Goal: Task Accomplishment & Management: Use online tool/utility

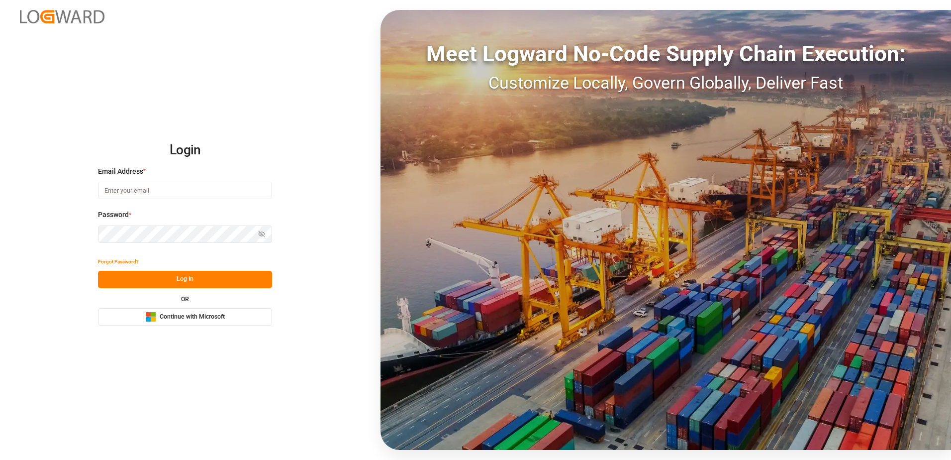
click at [215, 316] on span "Continue with Microsoft" at bounding box center [192, 316] width 65 height 9
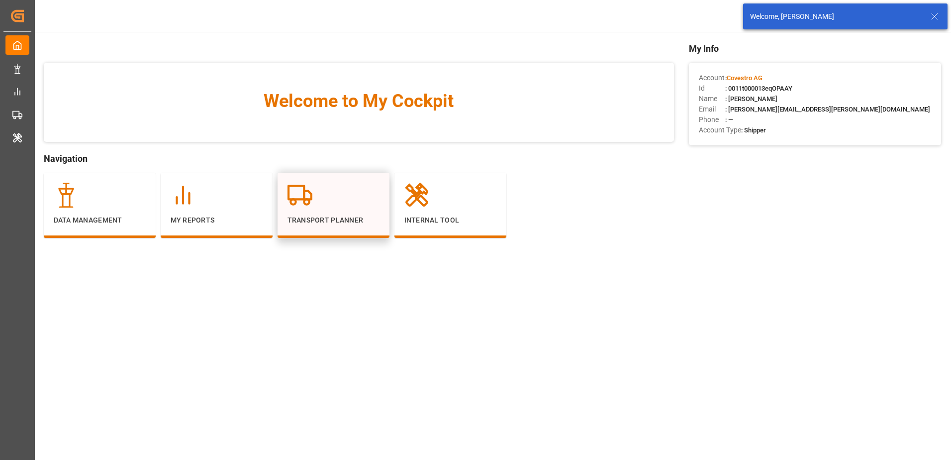
click at [332, 196] on div at bounding box center [334, 195] width 92 height 25
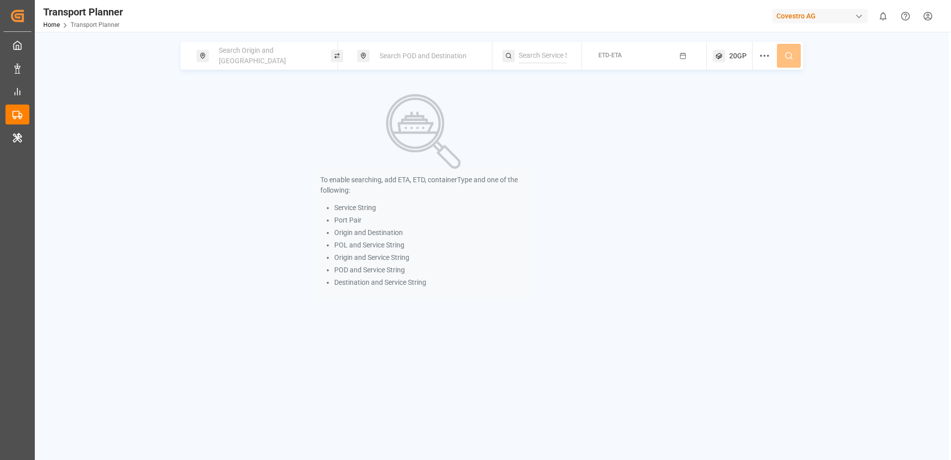
click at [251, 53] on span "Search Origin and POL" at bounding box center [252, 55] width 67 height 18
click at [262, 128] on input at bounding box center [258, 135] width 100 height 15
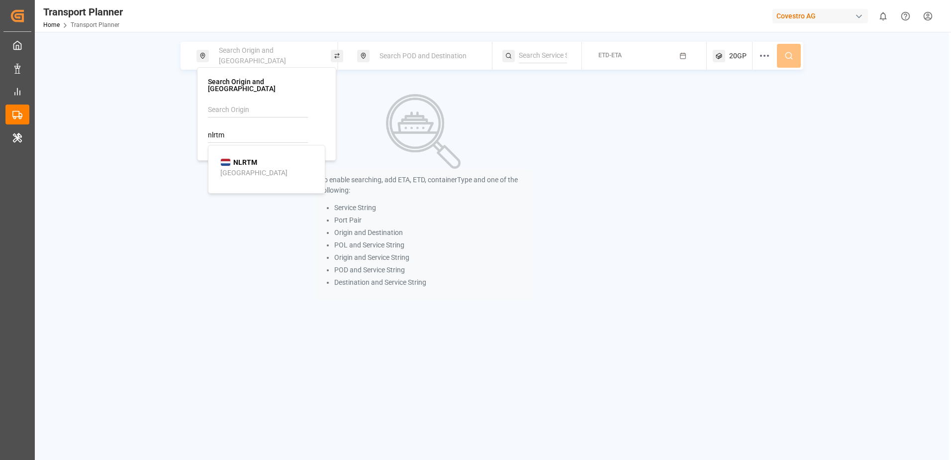
click at [263, 157] on div "NLRTM Rotterdam" at bounding box center [268, 167] width 97 height 21
type input "NLRTM"
click at [422, 58] on span "Search POD and Destination" at bounding box center [423, 56] width 87 height 8
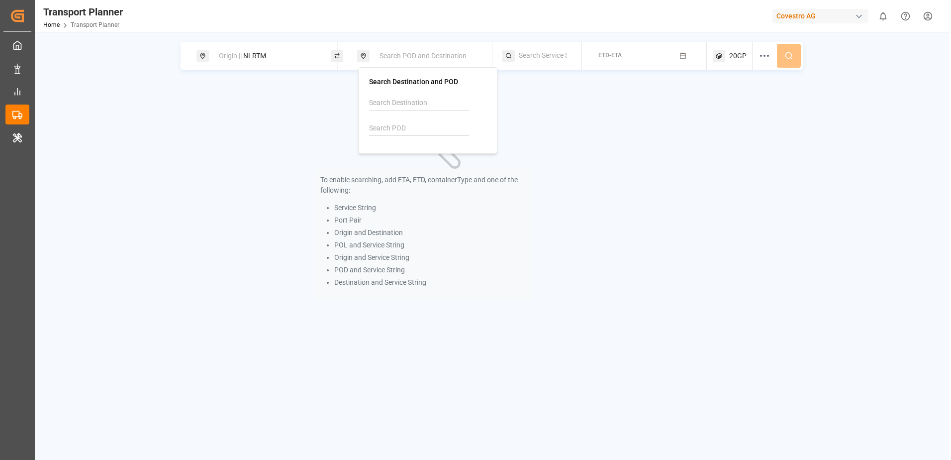
click at [411, 128] on input at bounding box center [419, 128] width 100 height 15
click at [410, 156] on b "CNTAC" at bounding box center [406, 155] width 22 height 8
type input "CNTAC"
click at [615, 129] on div "To enable searching, add ETA, ETD, containerType and one of the following: Serv…" at bounding box center [424, 197] width 486 height 230
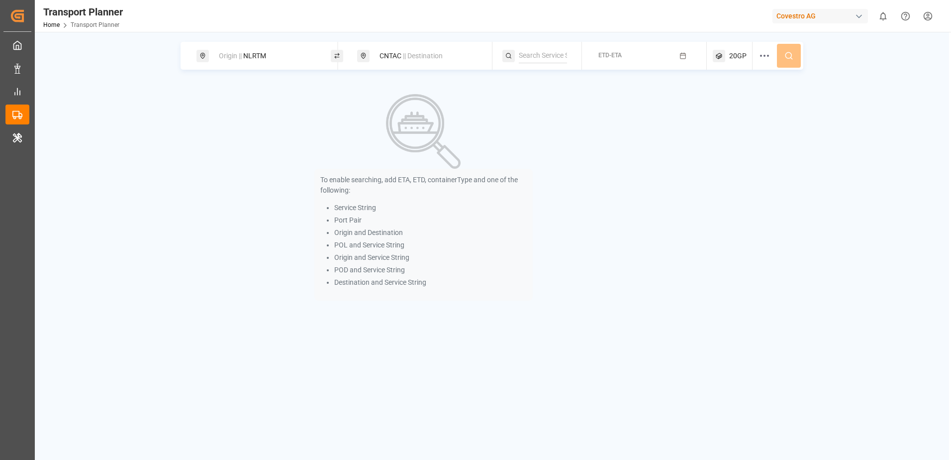
click at [625, 59] on button "ETD-ETA" at bounding box center [644, 55] width 113 height 19
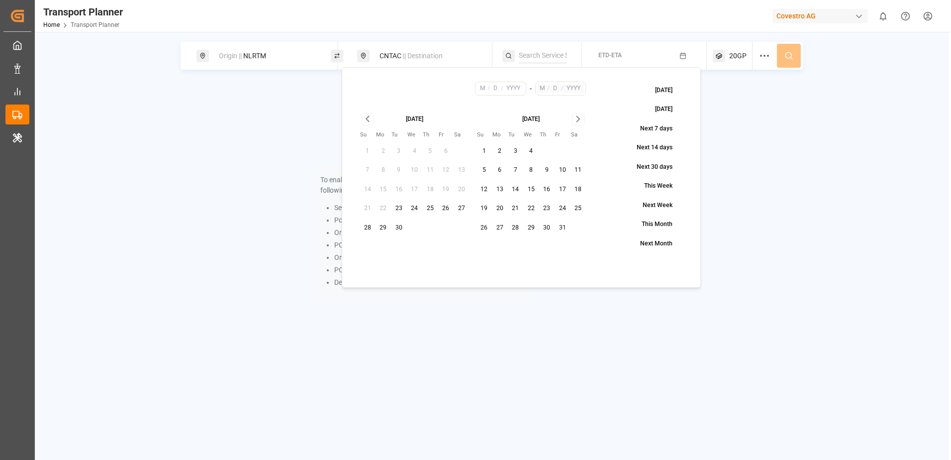
click at [371, 227] on button "28" at bounding box center [368, 228] width 16 height 16
type input "9"
type input "28"
type input "2025"
click at [579, 117] on icon "Go to next month" at bounding box center [578, 119] width 11 height 12
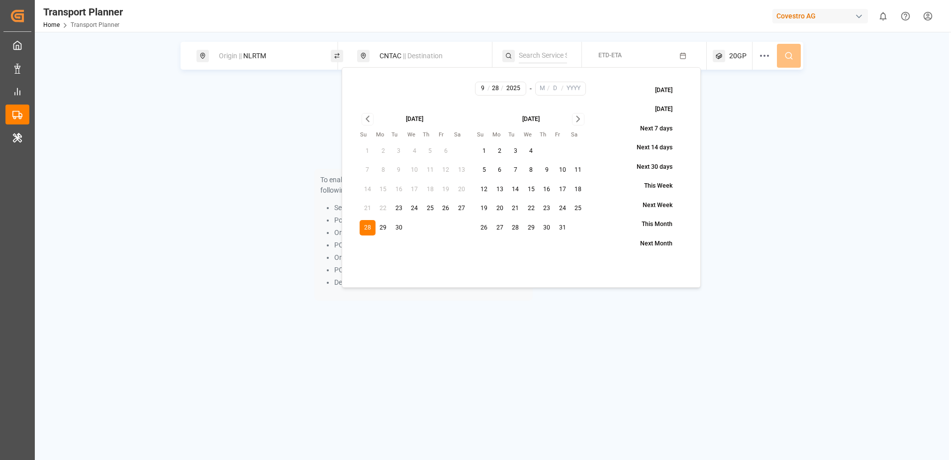
click at [579, 117] on icon "Go to next month" at bounding box center [578, 119] width 11 height 12
click at [549, 205] on button "25" at bounding box center [547, 209] width 16 height 16
type input "12"
type input "25"
type input "2025"
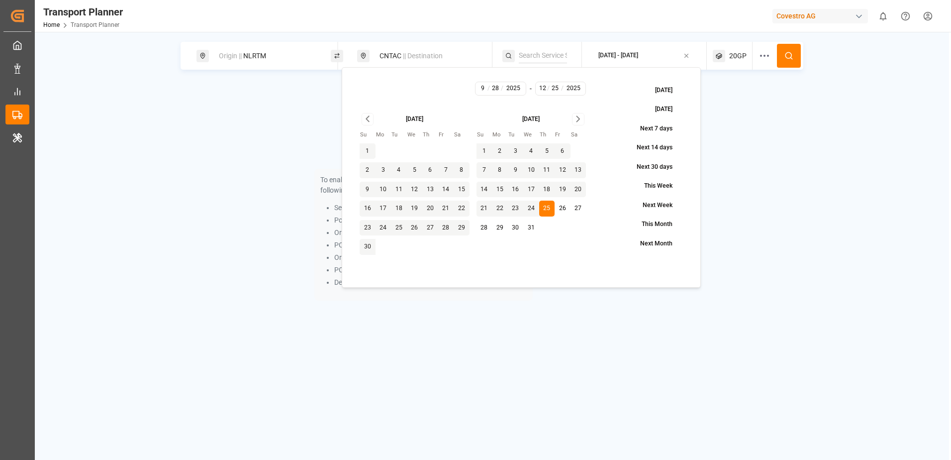
click at [758, 154] on div "To enable searching, add ETA, ETD, containerType and one of the following: Serv…" at bounding box center [492, 197] width 623 height 230
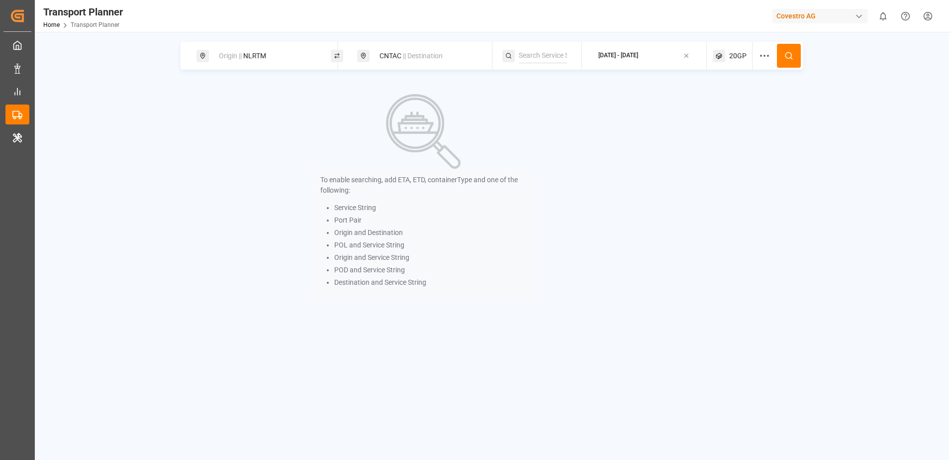
click at [784, 63] on button at bounding box center [789, 56] width 24 height 24
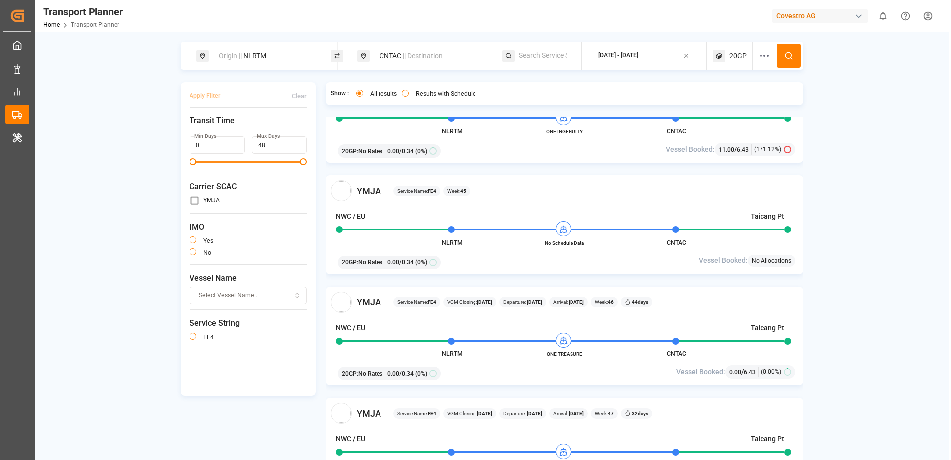
scroll to position [709, 0]
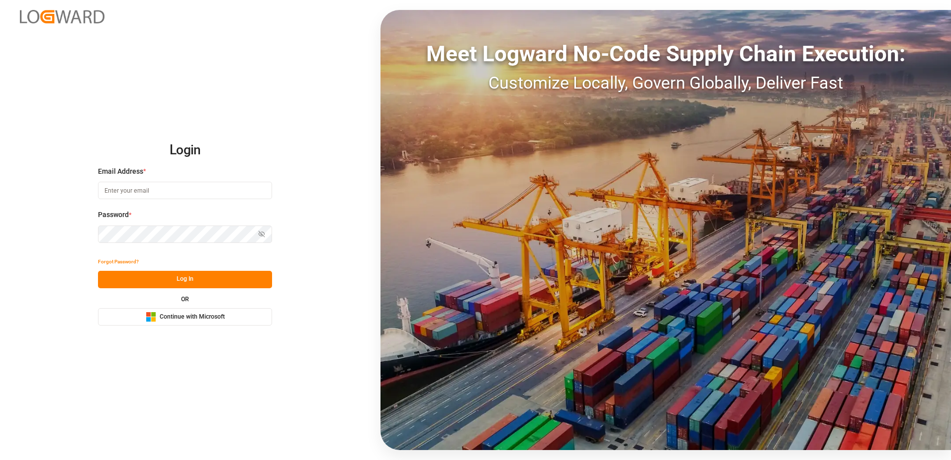
click at [220, 317] on span "Continue with Microsoft" at bounding box center [192, 316] width 65 height 9
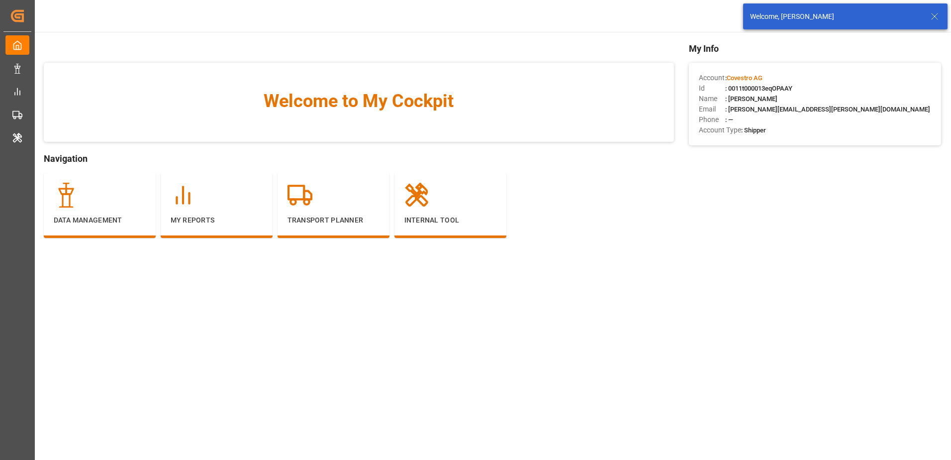
click at [935, 18] on icon at bounding box center [935, 16] width 12 height 12
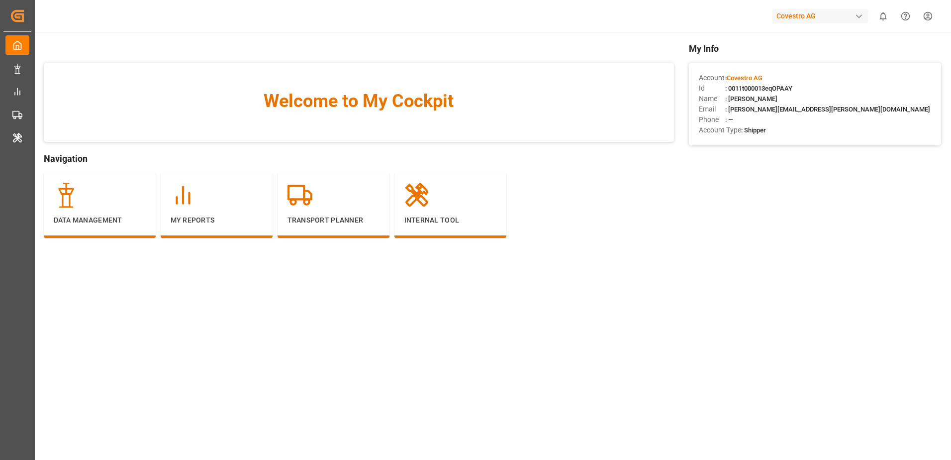
click at [810, 17] on div "Covestro AG" at bounding box center [821, 16] width 96 height 14
type input "jims"
click at [807, 57] on div "JI JIMS" at bounding box center [823, 66] width 170 height 20
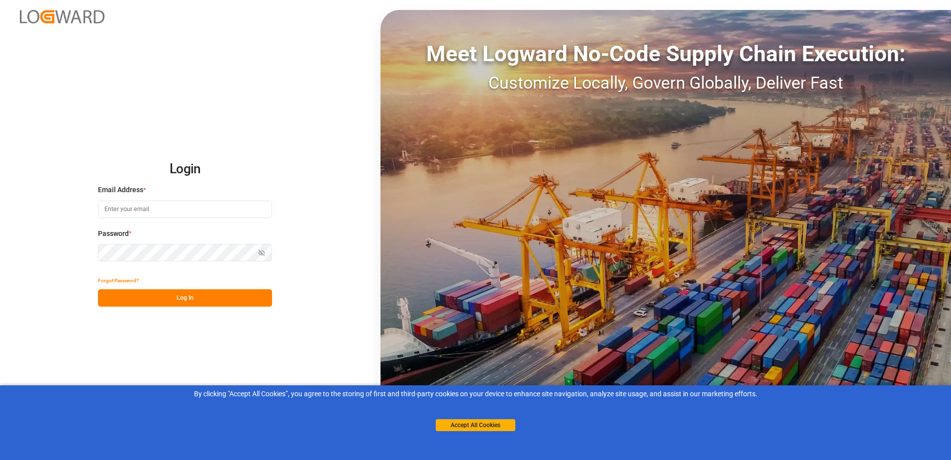
click at [200, 211] on input at bounding box center [185, 209] width 174 height 17
type input "[PERSON_NAME][EMAIL_ADDRESS][PERSON_NAME][DOMAIN_NAME]"
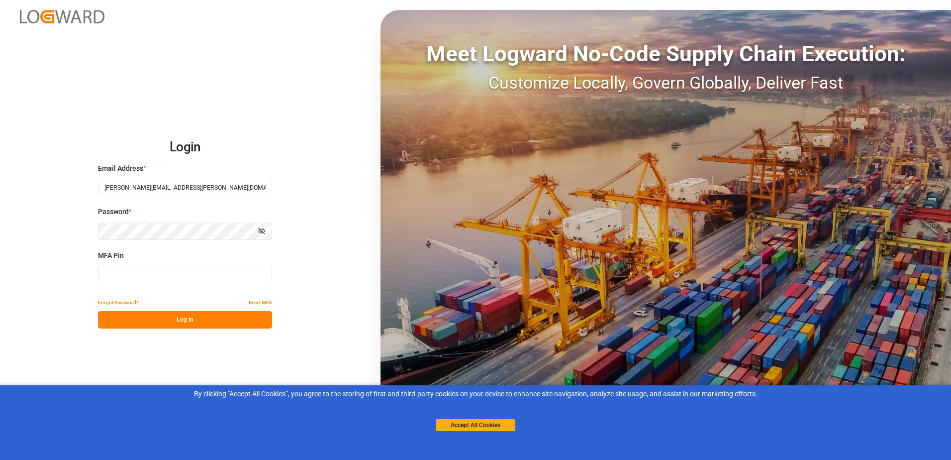
type input "388916"
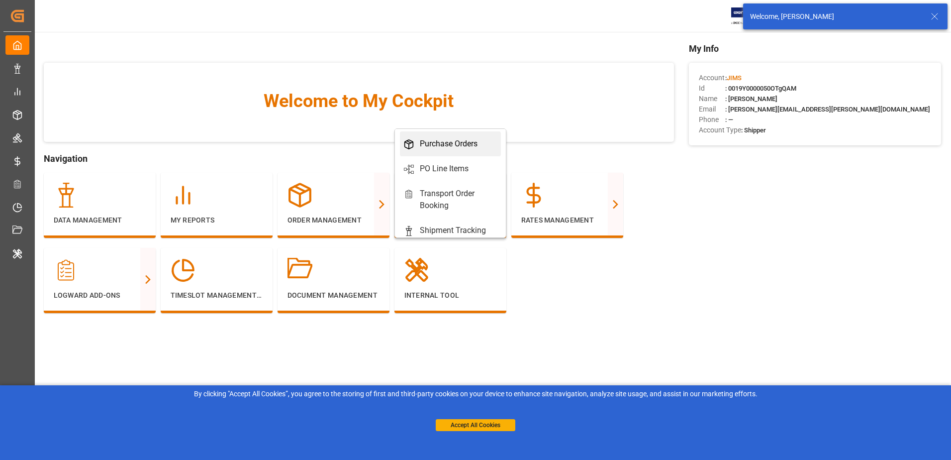
click at [442, 143] on div "Purchase Orders" at bounding box center [449, 144] width 58 height 12
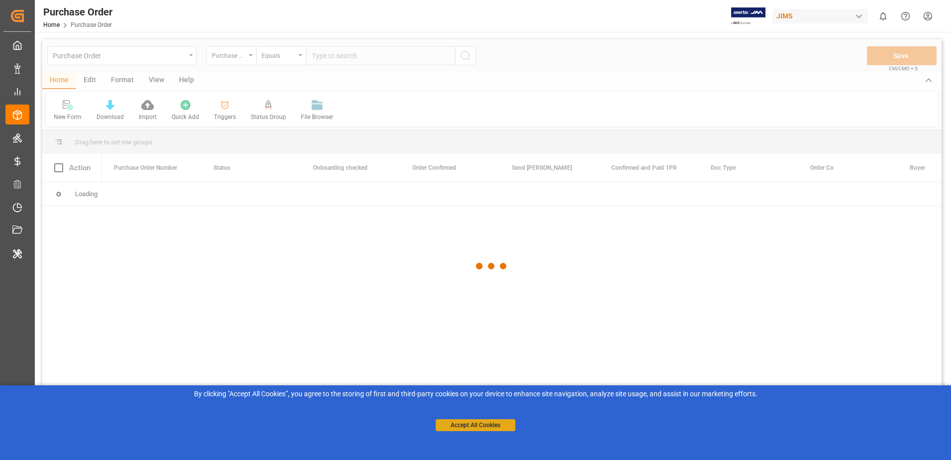
click at [462, 423] on button "Accept All Cookies" at bounding box center [476, 425] width 80 height 12
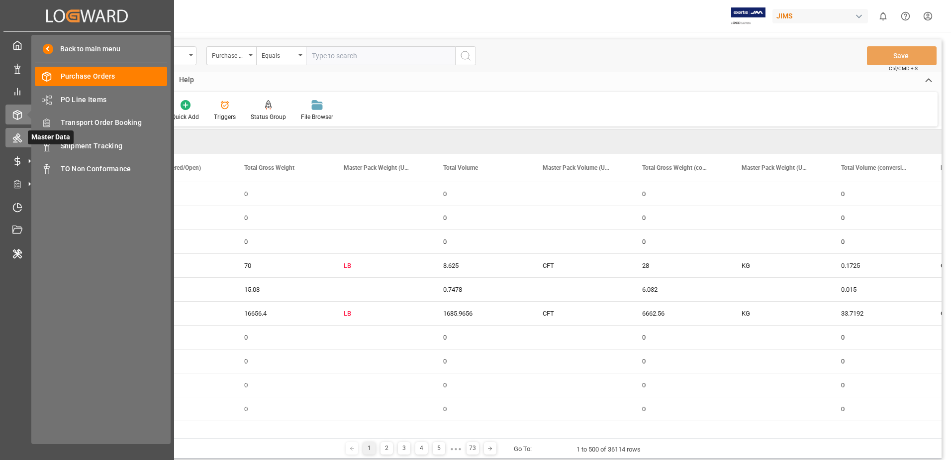
click at [17, 141] on icon at bounding box center [17, 138] width 10 height 10
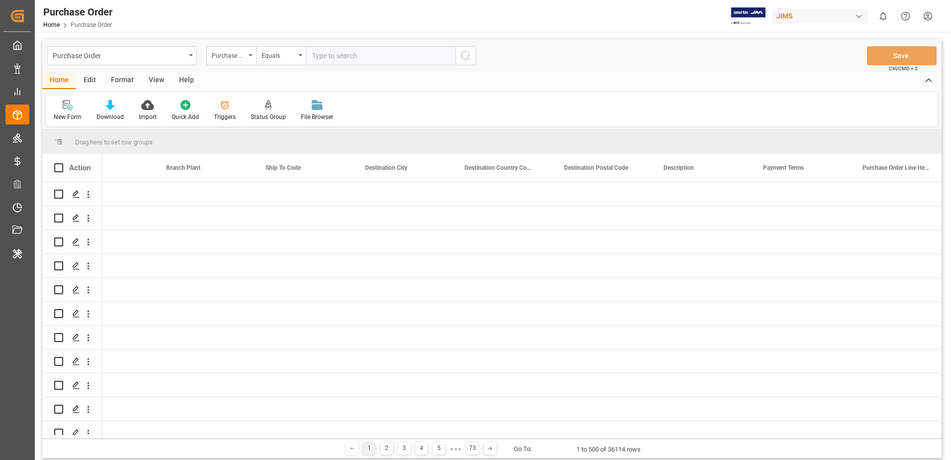
scroll to position [0, 2582]
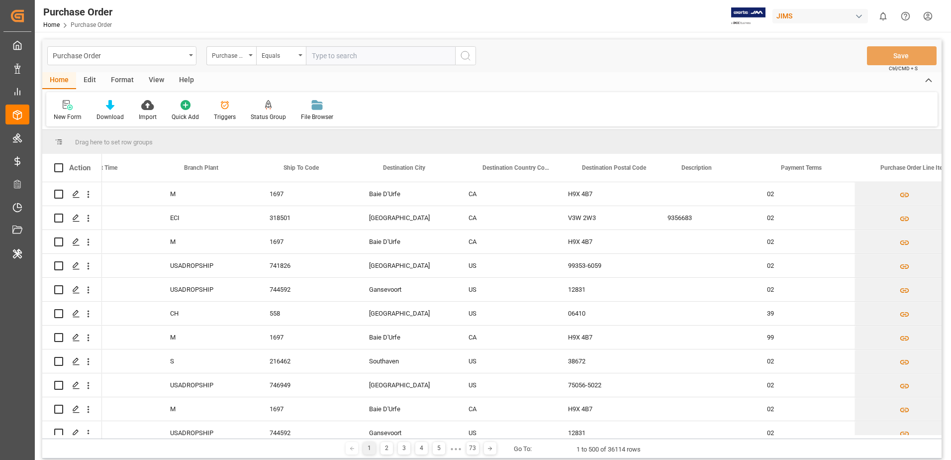
scroll to position [0, 2617]
